Goal: Use online tool/utility: Utilize a website feature to perform a specific function

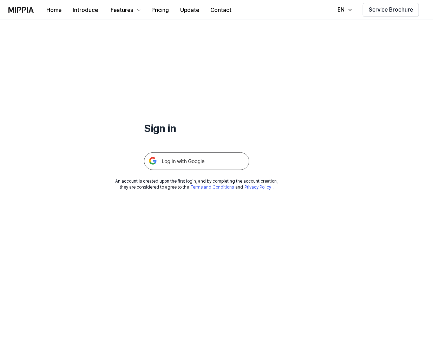
click at [208, 159] on img at bounding box center [196, 161] width 105 height 18
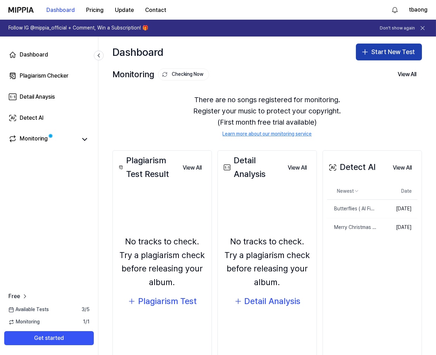
click at [385, 52] on button "Start New Test" at bounding box center [389, 52] width 66 height 17
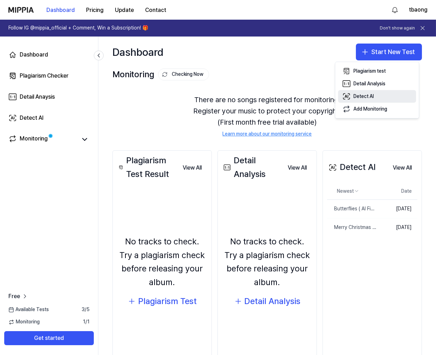
click at [370, 91] on button "Detect AI" at bounding box center [377, 96] width 78 height 13
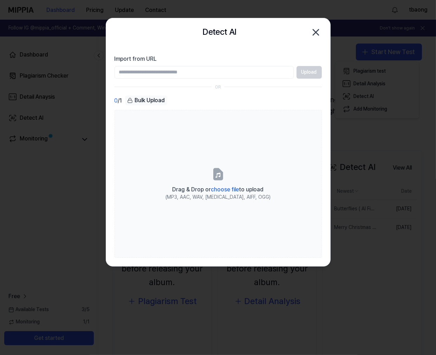
click at [226, 71] on input "Import from URL" at bounding box center [204, 72] width 179 height 13
click at [159, 99] on div "Bulk Upload" at bounding box center [146, 101] width 42 height 10
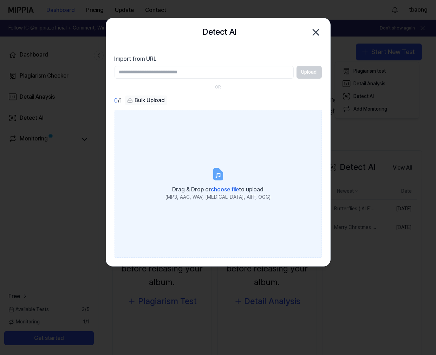
click at [236, 189] on span "choose file" at bounding box center [225, 189] width 28 height 7
click at [0, 0] on input "Drag & Drop or choose file to upload (MP3, AAC, WAV, FLAC, AIFF, OGG)" at bounding box center [0, 0] width 0 height 0
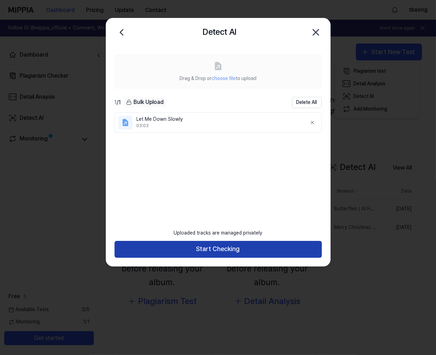
click at [259, 252] on button "Start Checking" at bounding box center [218, 249] width 207 height 17
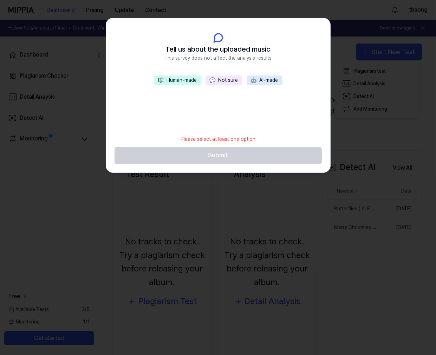
click at [221, 80] on button "💬 Not sure" at bounding box center [224, 81] width 37 height 10
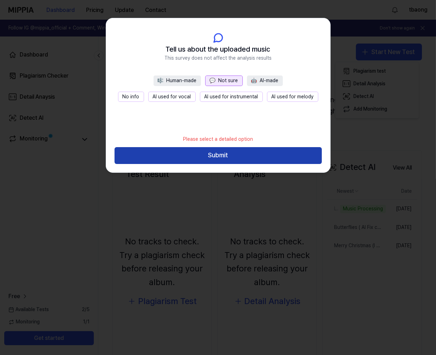
click at [243, 159] on button "Submit" at bounding box center [218, 155] width 207 height 17
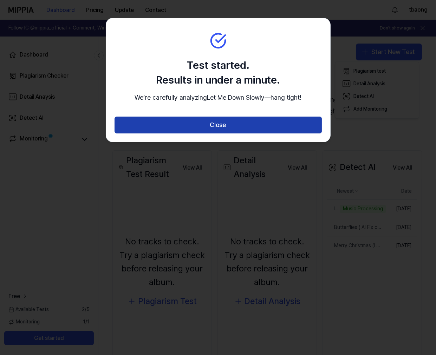
click at [291, 133] on button "Close" at bounding box center [218, 125] width 207 height 17
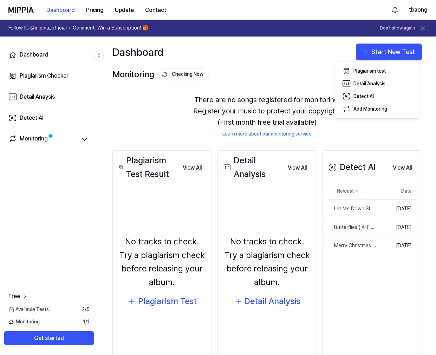
click at [303, 103] on div "There are no songs registered for monitoring. Register your music to protect yo…" at bounding box center [266, 116] width 309 height 60
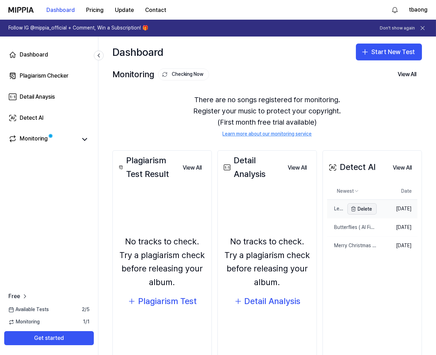
click at [365, 205] on button "Delete" at bounding box center [361, 208] width 29 height 11
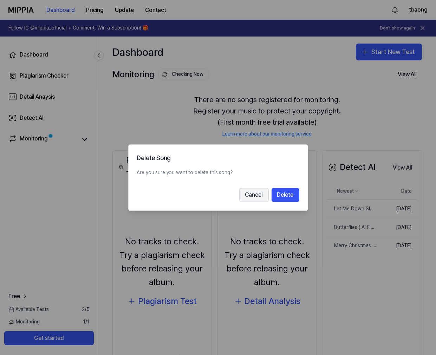
click at [258, 198] on button "Cancel" at bounding box center [254, 195] width 30 height 14
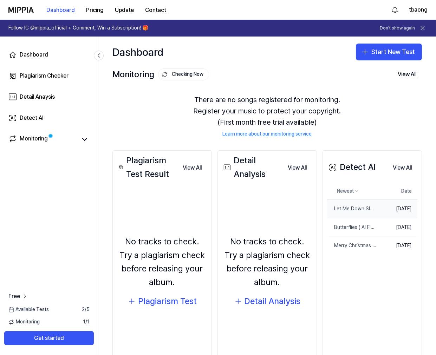
click at [407, 211] on td "Oct 8, 2025" at bounding box center [397, 209] width 41 height 19
click at [397, 210] on td "Oct 8, 2025" at bounding box center [397, 209] width 41 height 19
click at [337, 209] on div "Let Me Down Slowly" at bounding box center [335, 209] width 17 height 7
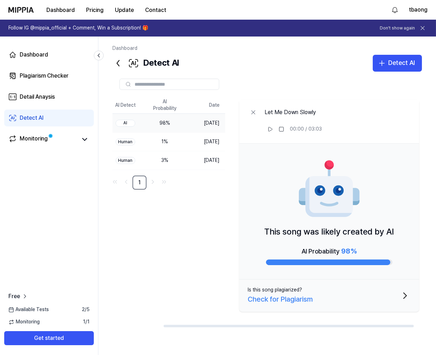
scroll to position [0, 72]
drag, startPoint x: 294, startPoint y: 325, endPoint x: 379, endPoint y: 320, distance: 84.5
click at [379, 325] on div at bounding box center [296, 326] width 250 height 2
